Goal: Find contact information: Find contact information

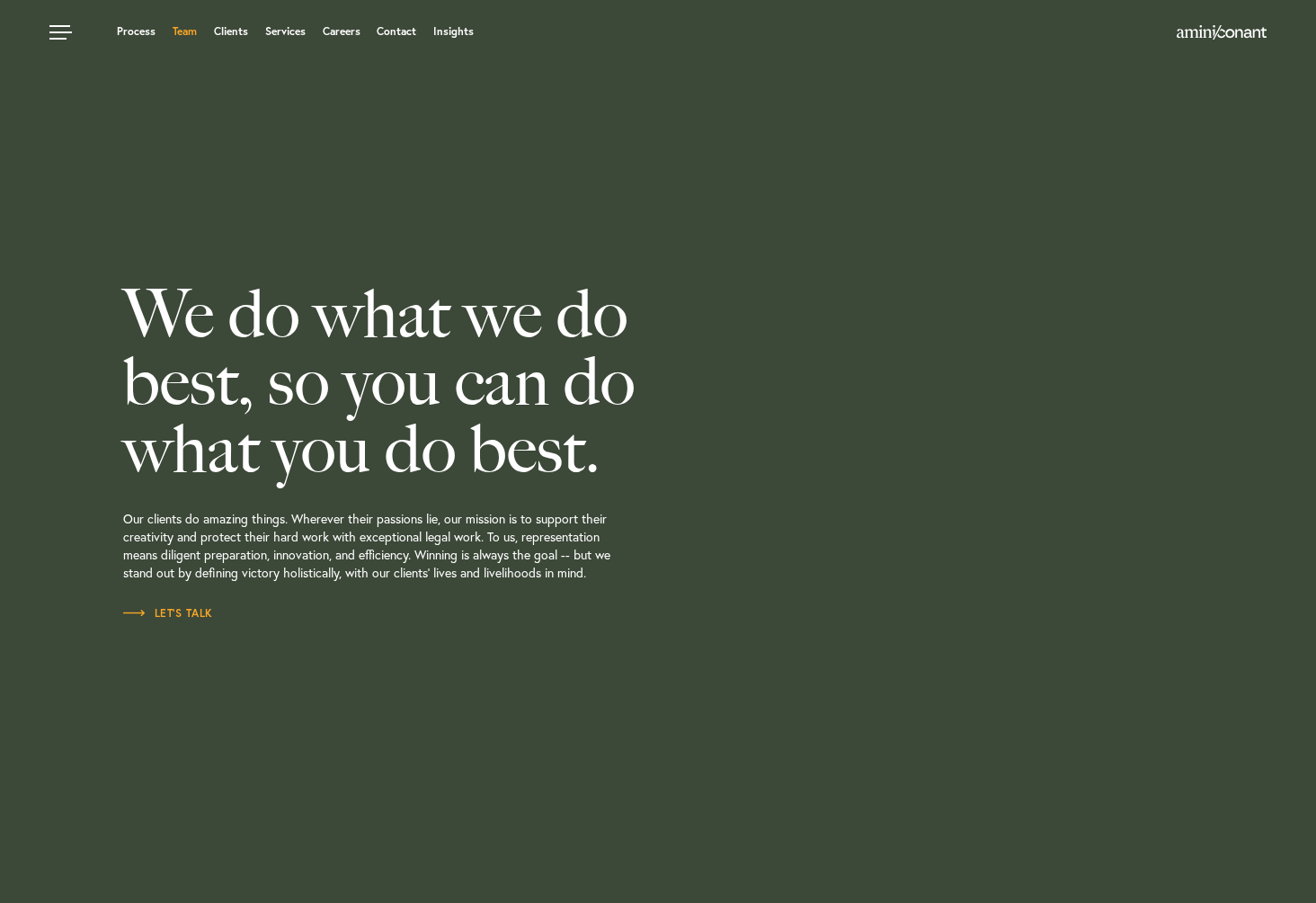
click at [190, 35] on link "Team" at bounding box center [185, 31] width 24 height 11
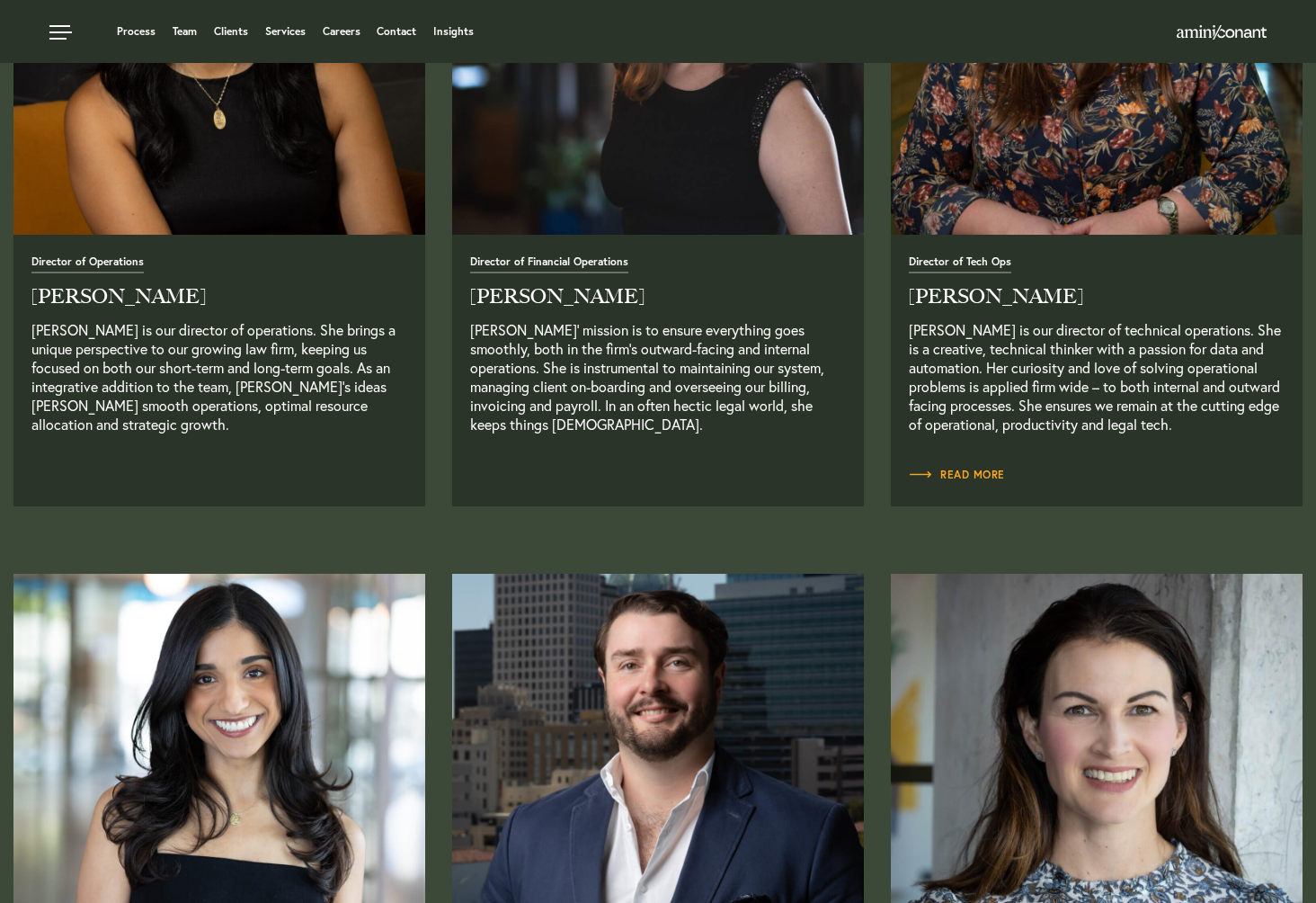
scroll to position [3010, 0]
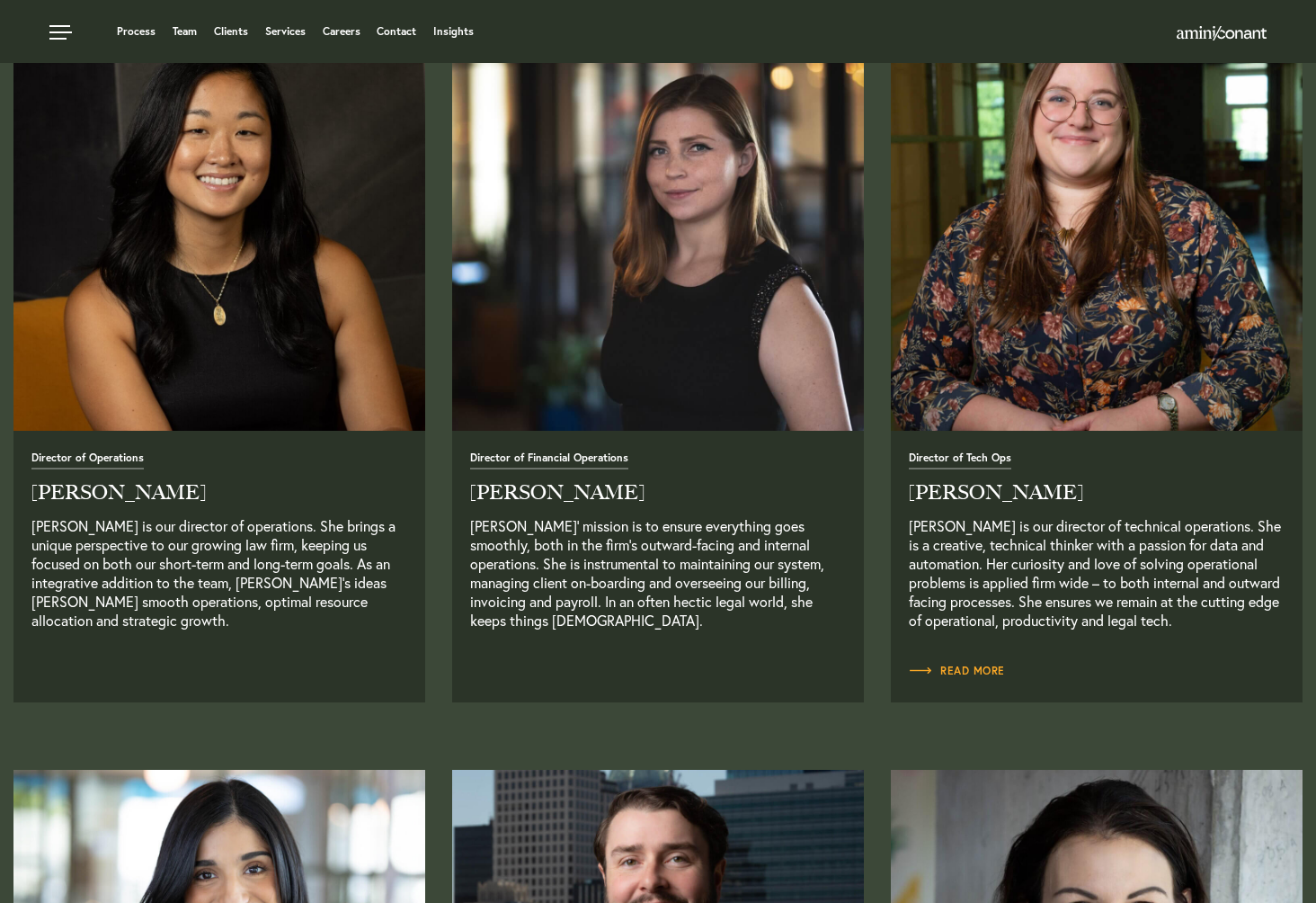
scroll to position [2838, 0]
